Goal: Task Accomplishment & Management: Manage account settings

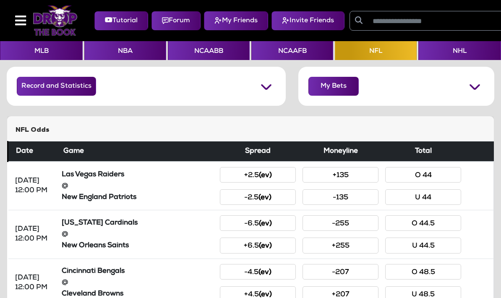
click at [280, 49] on button "NCAAFB" at bounding box center [293, 50] width 82 height 19
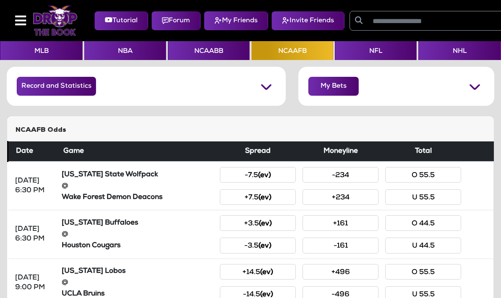
click at [372, 50] on button "NFL" at bounding box center [376, 50] width 82 height 19
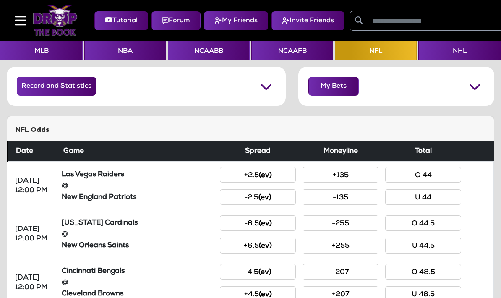
click at [171, 13] on button "Forum" at bounding box center [176, 20] width 49 height 19
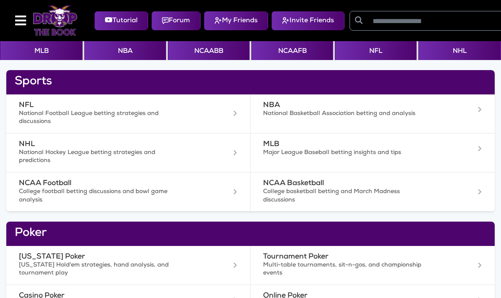
click at [365, 58] on button "NFL" at bounding box center [376, 50] width 82 height 19
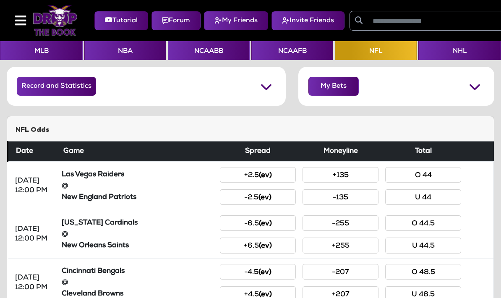
click at [21, 17] on icon at bounding box center [20, 20] width 11 height 13
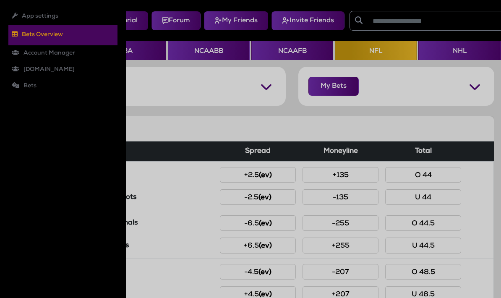
click at [28, 51] on li "Account Manager Roles Users" at bounding box center [62, 53] width 109 height 16
click at [31, 82] on li "Users" at bounding box center [67, 82] width 101 height 16
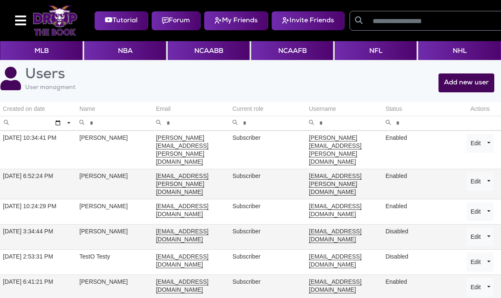
click at [165, 113] on td "Email" at bounding box center [191, 109] width 76 height 14
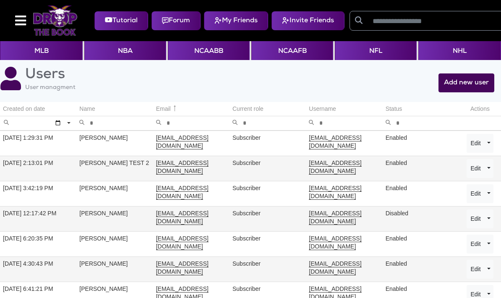
click at [81, 111] on div "Name" at bounding box center [87, 109] width 16 height 8
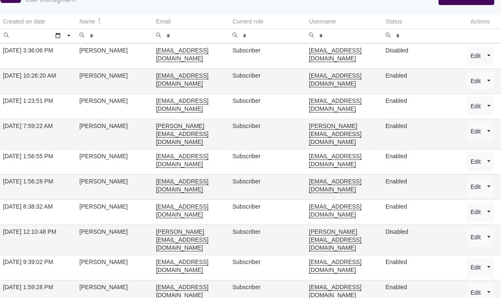
click at [484, 259] on button "Edit" at bounding box center [476, 267] width 18 height 19
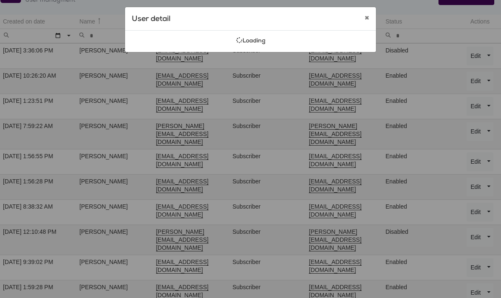
select select "**********"
select select "********"
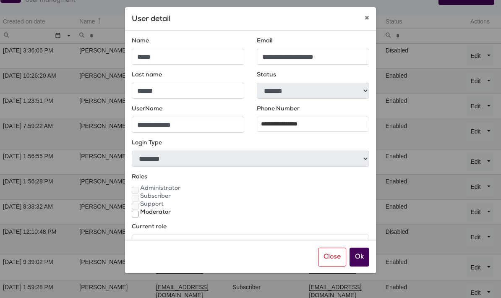
click at [329, 267] on button "Close" at bounding box center [332, 257] width 28 height 19
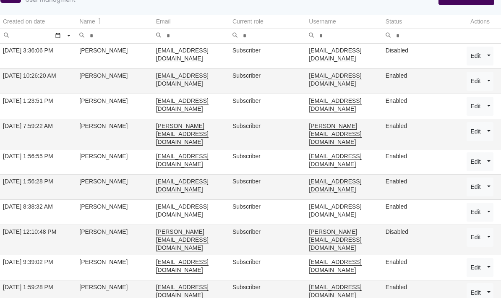
click at [187, 255] on td "Jimmynguyen1@att.net" at bounding box center [191, 267] width 76 height 25
click at [437, 255] on td "Enabled" at bounding box center [421, 267] width 76 height 25
click at [477, 258] on button "Edit" at bounding box center [476, 267] width 18 height 19
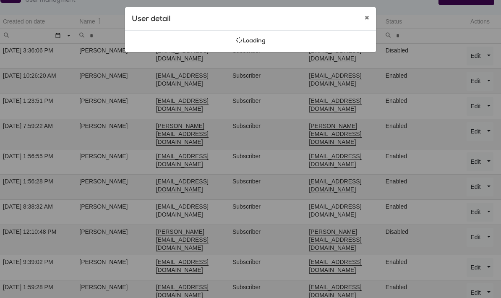
select select "**********"
select select "********"
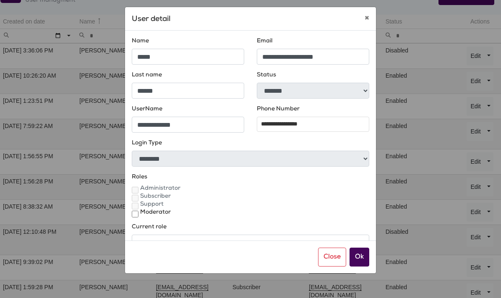
click at [364, 17] on button "×" at bounding box center [367, 19] width 18 height 24
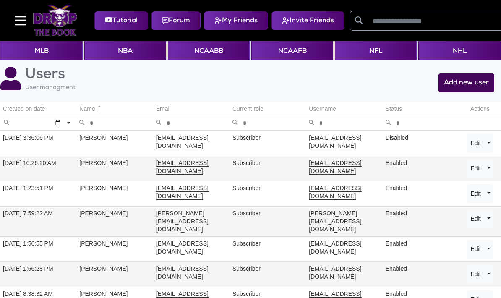
click at [291, 47] on button "NCAAFB" at bounding box center [293, 50] width 82 height 19
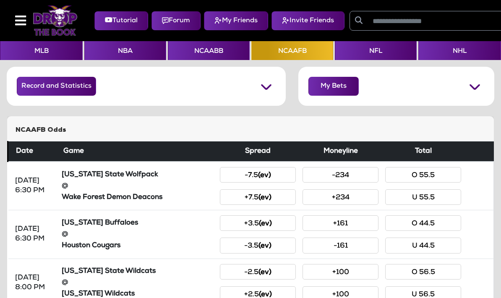
click at [371, 50] on button "NFL" at bounding box center [376, 50] width 82 height 19
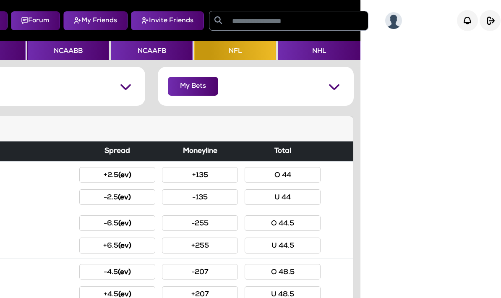
scroll to position [0, 150]
click at [491, 23] on img "button" at bounding box center [490, 20] width 21 height 21
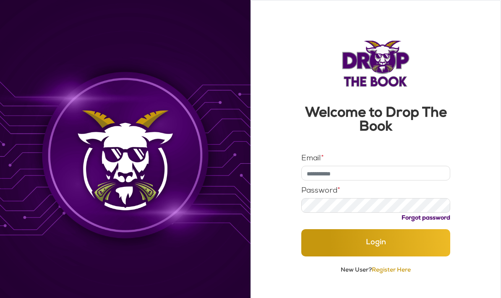
click at [409, 173] on input "Email *" at bounding box center [376, 173] width 149 height 15
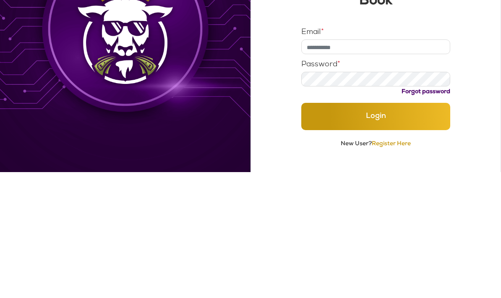
scroll to position [34, 0]
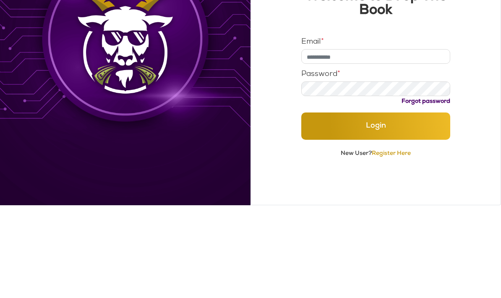
click at [237, 67] on div at bounding box center [125, 137] width 251 height 322
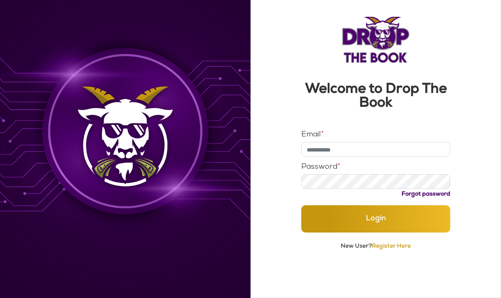
click at [321, 142] on input "Email *" at bounding box center [376, 149] width 149 height 15
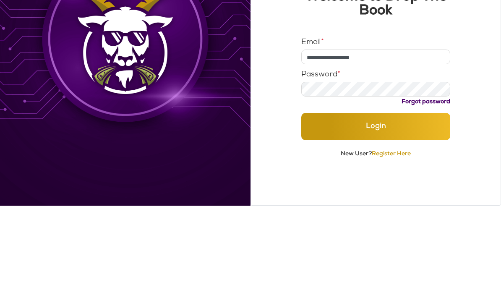
type input "**********"
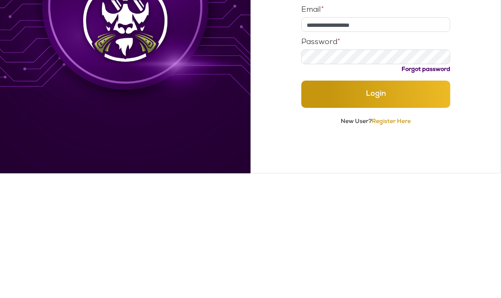
click at [342, 205] on button "Login" at bounding box center [376, 218] width 149 height 27
